Goal: Information Seeking & Learning: Stay updated

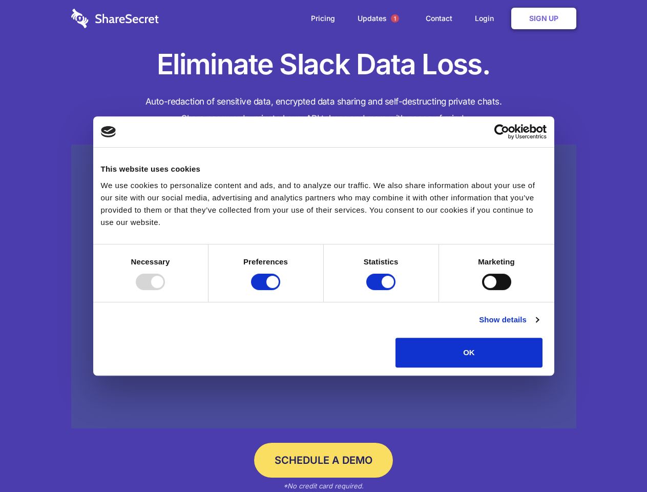
click at [165, 290] on div at bounding box center [150, 281] width 29 height 16
click at [280, 290] on input "Preferences" at bounding box center [265, 281] width 29 height 16
checkbox input "false"
click at [382, 290] on input "Statistics" at bounding box center [380, 281] width 29 height 16
checkbox input "false"
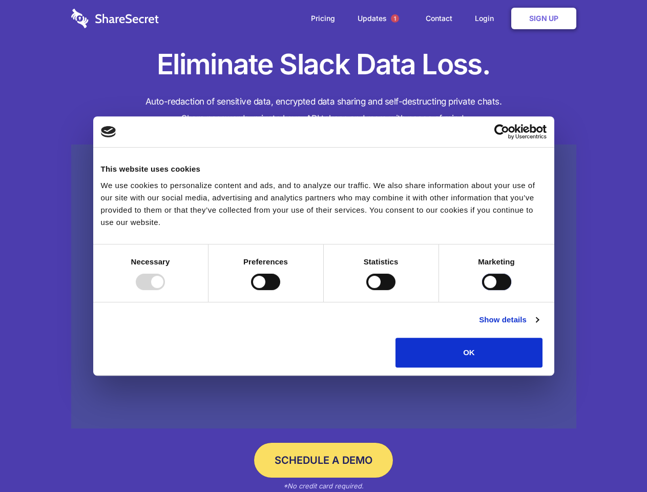
click at [482, 290] on input "Marketing" at bounding box center [496, 281] width 29 height 16
checkbox input "true"
click at [538, 326] on link "Show details" at bounding box center [508, 319] width 59 height 12
click at [0, 0] on div "Necessary cookies help make a website usable by enabling basic functions like p…" at bounding box center [0, 0] width 0 height 0
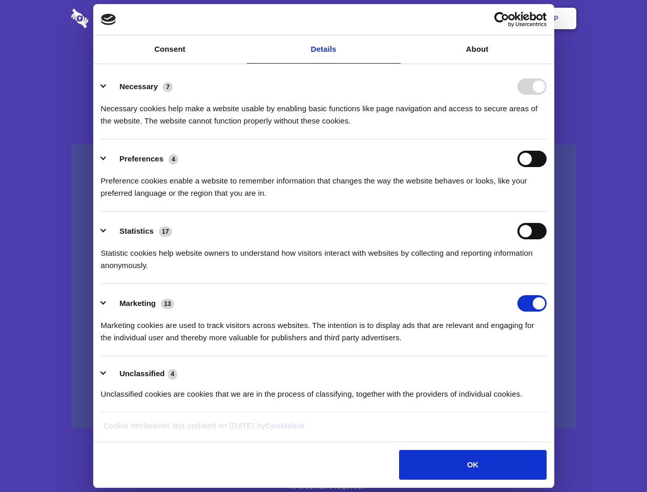
click at [394, 18] on span "1" at bounding box center [395, 18] width 8 height 8
